Goal: Navigation & Orientation: Find specific page/section

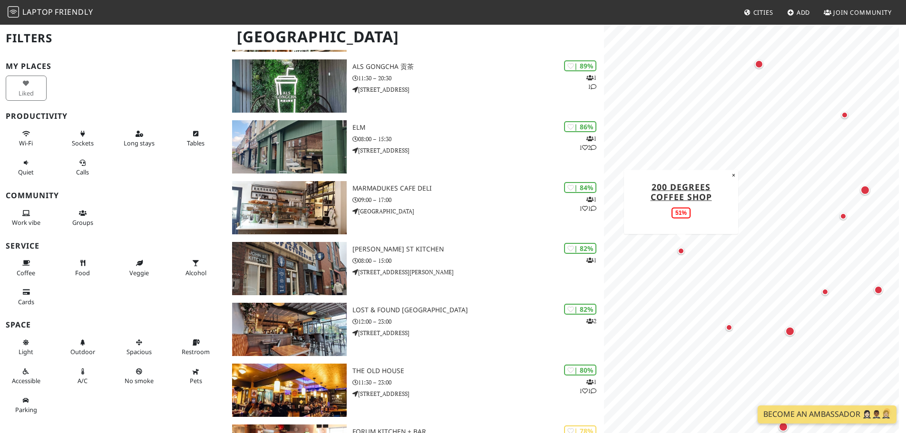
click at [681, 251] on div "Map marker" at bounding box center [681, 251] width 7 height 7
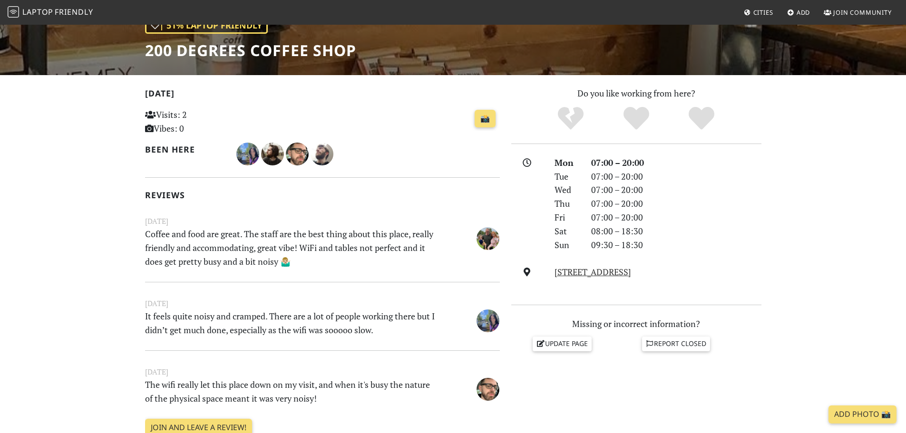
scroll to position [238, 0]
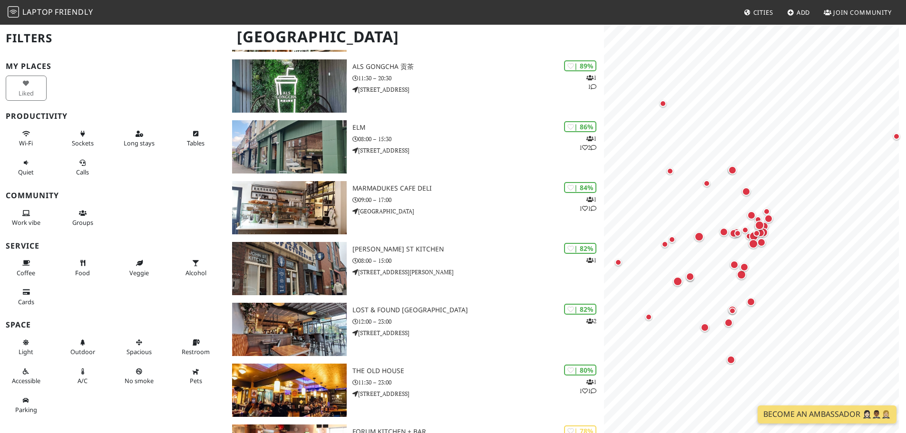
scroll to position [190, 0]
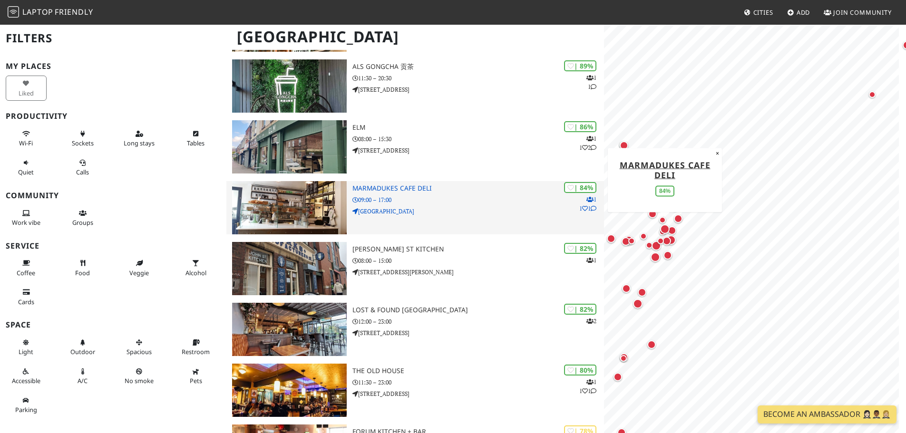
click at [385, 187] on h3 "Marmadukes Cafe Deli" at bounding box center [478, 189] width 252 height 8
